Goal: Information Seeking & Learning: Learn about a topic

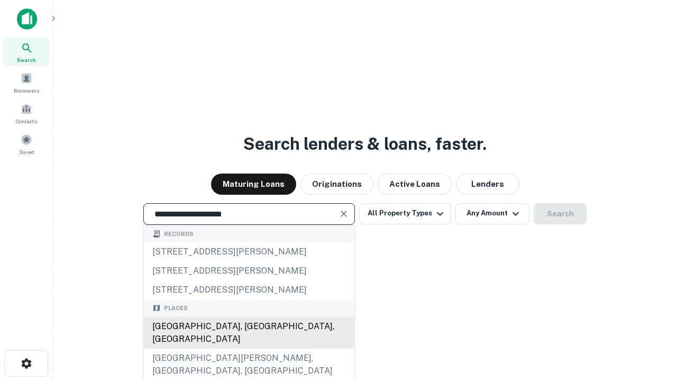
click at [249, 348] on div "Santa Monica, CA, USA" at bounding box center [249, 333] width 210 height 32
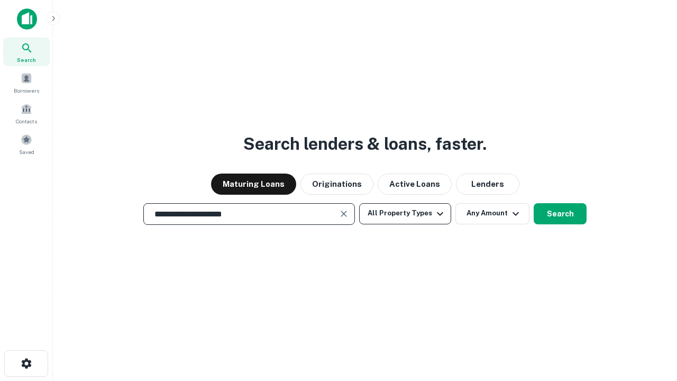
type input "**********"
click at [405, 213] on button "All Property Types" at bounding box center [405, 213] width 92 height 21
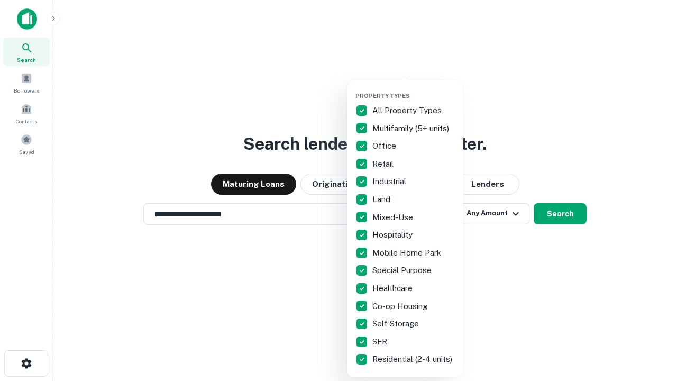
click at [414, 89] on button "button" at bounding box center [413, 89] width 116 height 1
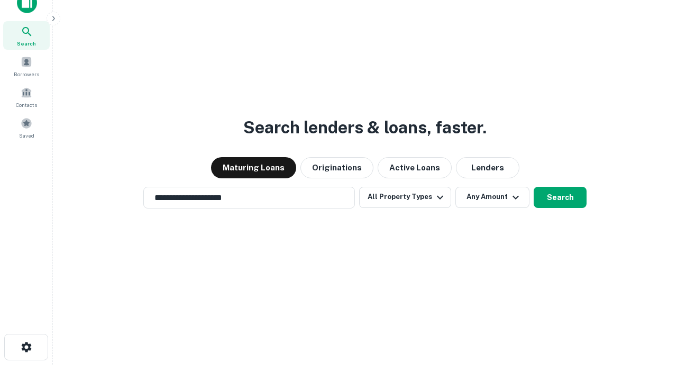
scroll to position [6, 127]
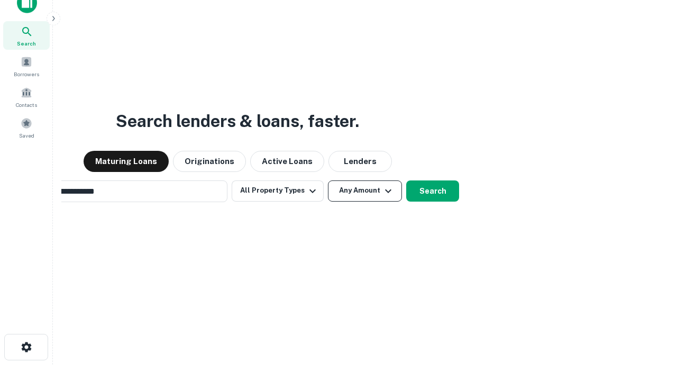
click at [328, 180] on button "Any Amount" at bounding box center [365, 190] width 74 height 21
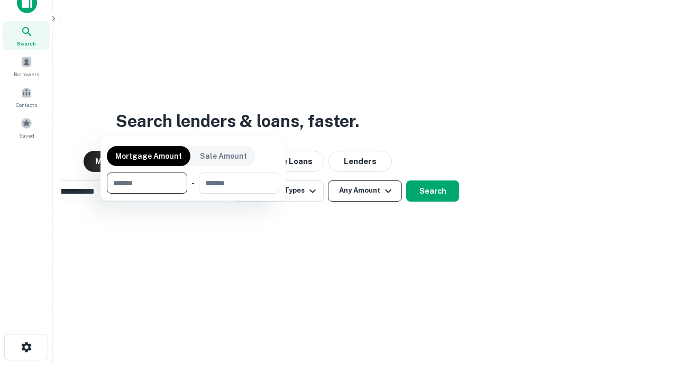
scroll to position [17, 0]
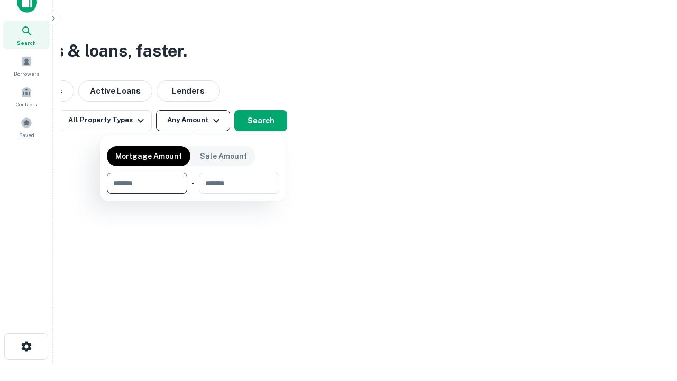
type input "*******"
click at [193, 194] on button "button" at bounding box center [193, 194] width 172 height 1
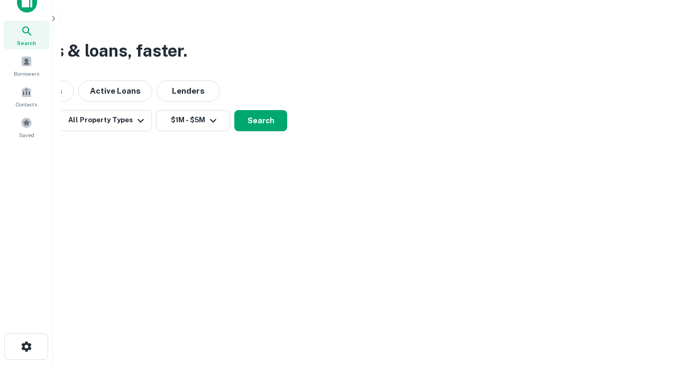
scroll to position [6, 195]
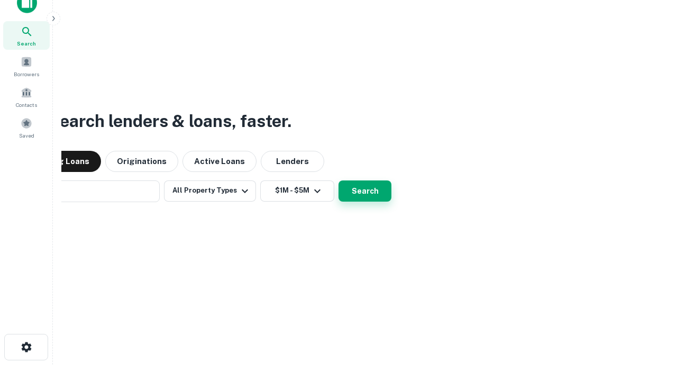
click at [338, 180] on button "Search" at bounding box center [364, 190] width 53 height 21
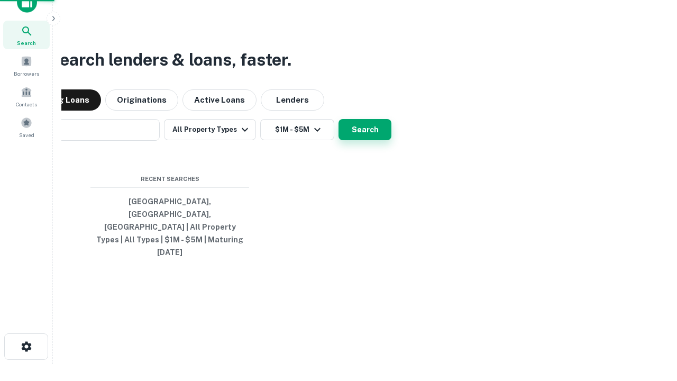
scroll to position [28, 299]
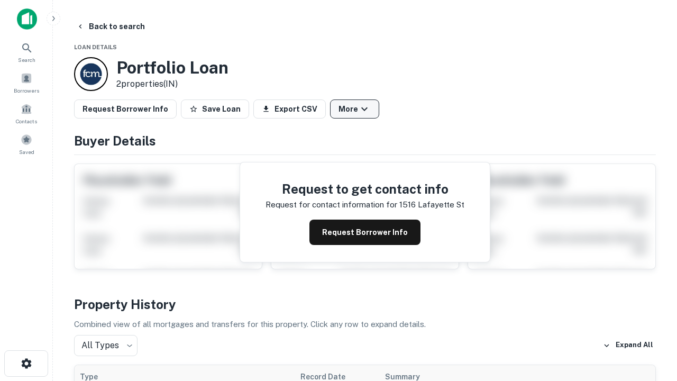
click at [354, 109] on button "More" at bounding box center [354, 108] width 49 height 19
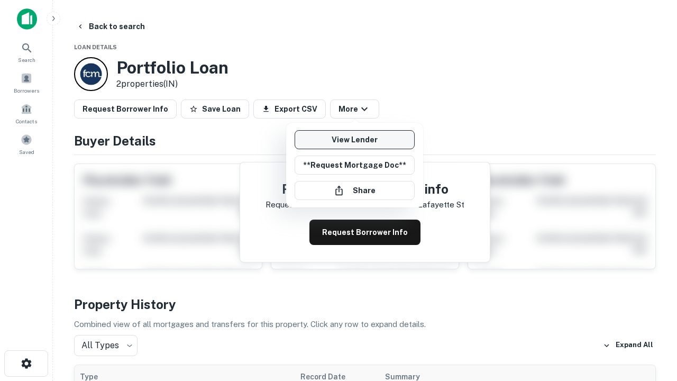
click at [354, 140] on link "View Lender" at bounding box center [355, 139] width 120 height 19
